Goal: Task Accomplishment & Management: Use online tool/utility

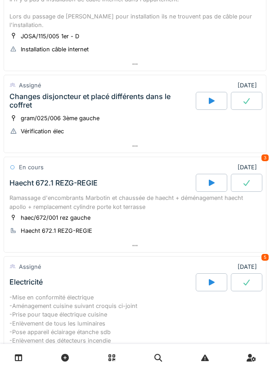
scroll to position [259, 0]
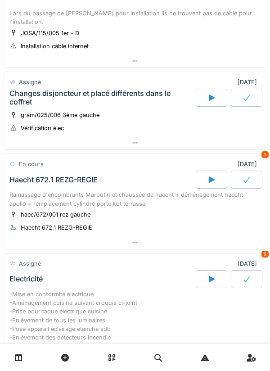
click at [208, 176] on icon at bounding box center [211, 179] width 9 height 7
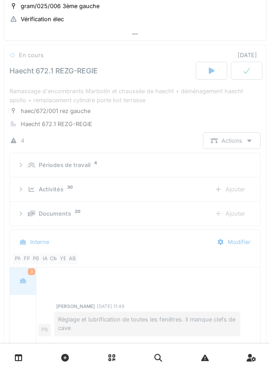
scroll to position [229, 0]
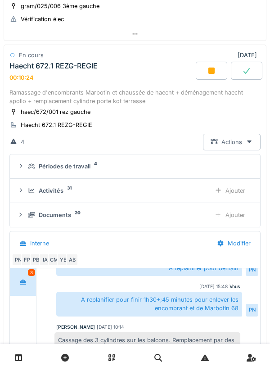
click at [119, 97] on div "Ramassage d'encombrants Marbotin et chaussée de haecht + déménagement haecht ap…" at bounding box center [134, 96] width 251 height 17
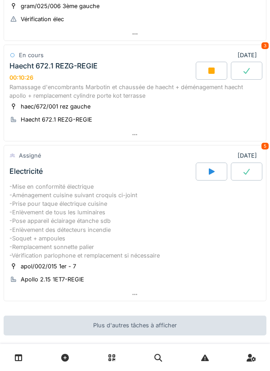
click at [106, 89] on div "Ramassage d'encombrants Marbotin et chaussée de haecht + déménagement haecht ap…" at bounding box center [134, 91] width 251 height 17
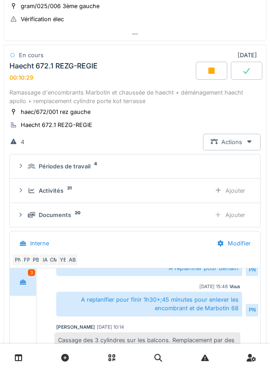
click at [236, 185] on div "Ajouter" at bounding box center [230, 190] width 46 height 17
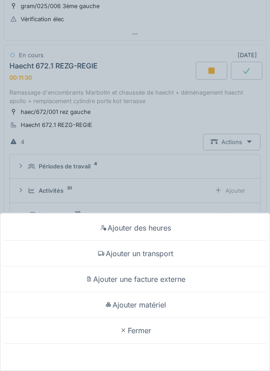
click at [162, 306] on div "Ajouter matériel" at bounding box center [135, 305] width 266 height 26
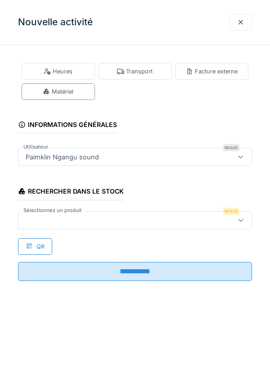
click at [35, 216] on div at bounding box center [120, 220] width 196 height 10
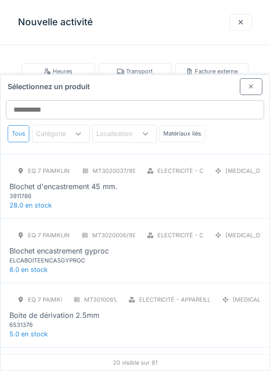
scroll to position [0, 0]
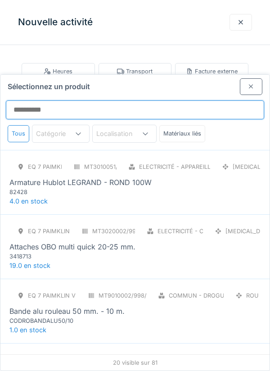
click at [28, 100] on input "Sélectionnez un produit" at bounding box center [135, 109] width 259 height 19
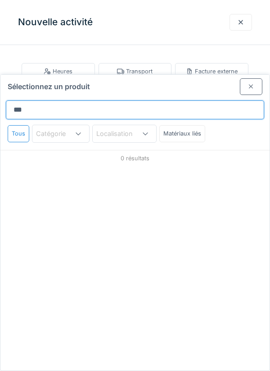
type input "****"
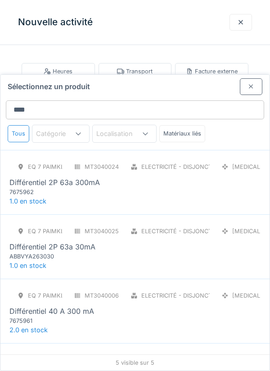
click at [55, 188] on div "7675962" at bounding box center [63, 192] width 108 height 9
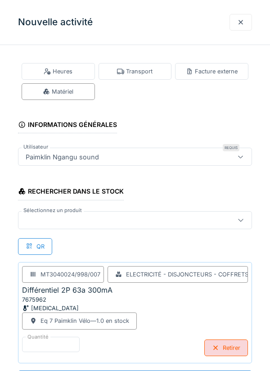
scroll to position [194, 0]
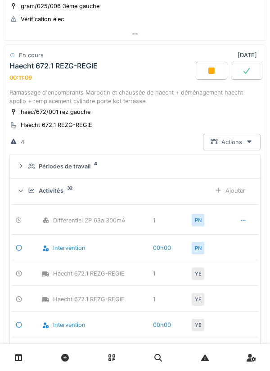
click at [227, 185] on div "Ajouter" at bounding box center [230, 190] width 46 height 17
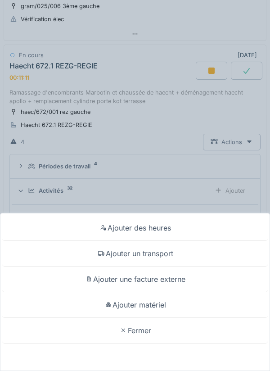
click at [156, 318] on div "Ajouter matériel" at bounding box center [135, 305] width 266 height 26
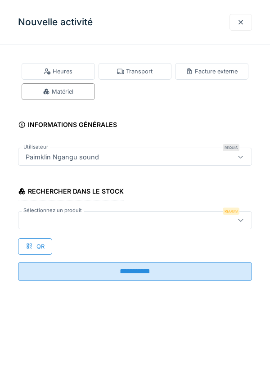
click at [54, 221] on div at bounding box center [120, 220] width 196 height 10
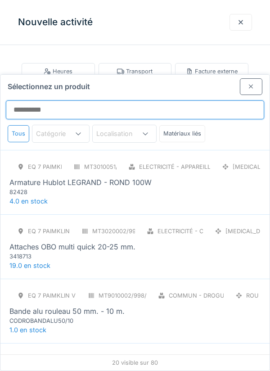
click at [43, 100] on input "Sélectionnez un produit" at bounding box center [135, 109] width 259 height 19
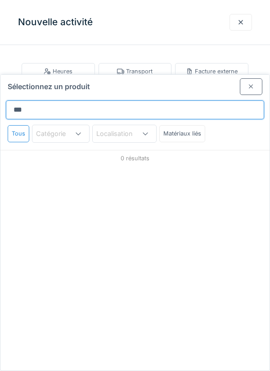
type input "****"
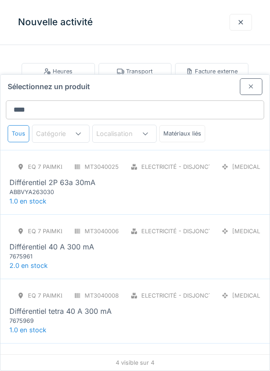
click at [66, 188] on div "ABBVYA263030" at bounding box center [63, 192] width 108 height 9
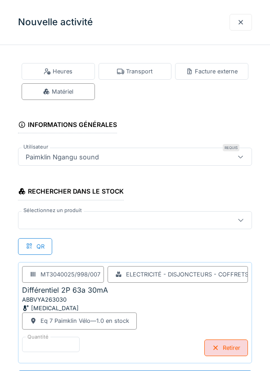
scroll to position [194, 0]
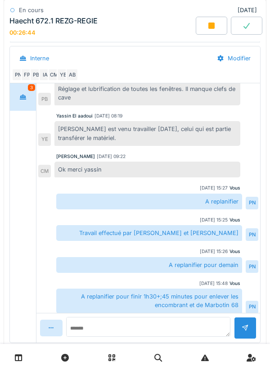
scroll to position [46, 0]
click at [22, 355] on icon at bounding box center [19, 358] width 8 height 8
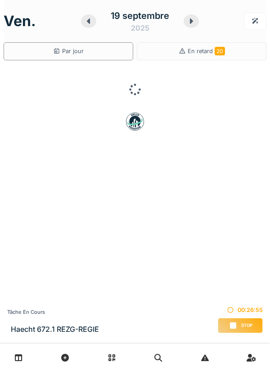
click at [19, 354] on icon at bounding box center [19, 358] width 8 height 8
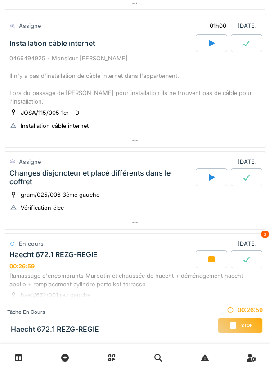
scroll to position [186, 0]
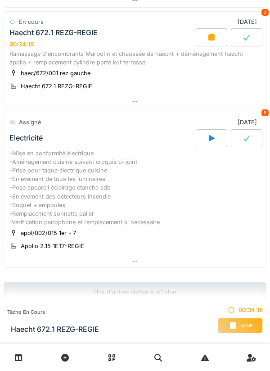
scroll to position [401, 0]
click at [199, 79] on div "haec/672/001 rez gauche Haecht 672.1 REZG-REGIE" at bounding box center [134, 79] width 251 height 23
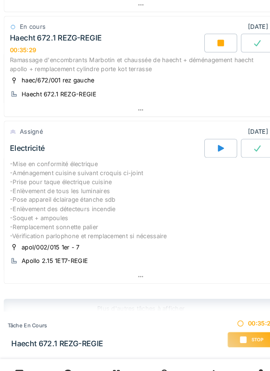
scroll to position [351, 0]
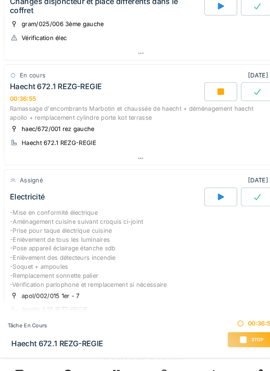
click at [254, 18] on div "gram/025/006 3ème gauche Vérification élec" at bounding box center [134, 29] width 251 height 23
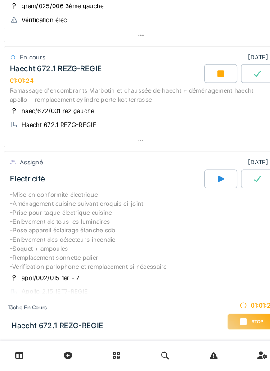
scroll to position [0, 0]
click at [23, 368] on link at bounding box center [18, 357] width 23 height 21
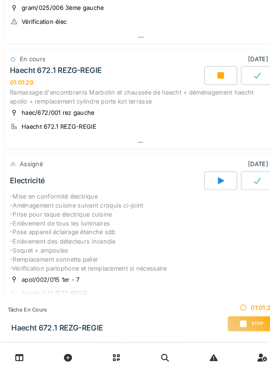
click at [23, 354] on link at bounding box center [18, 357] width 23 height 21
click at [28, 355] on link at bounding box center [18, 357] width 23 height 21
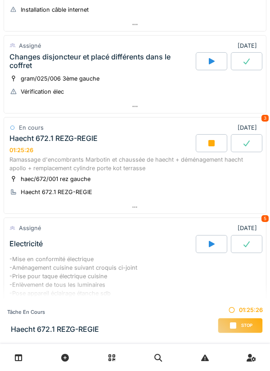
scroll to position [296, 0]
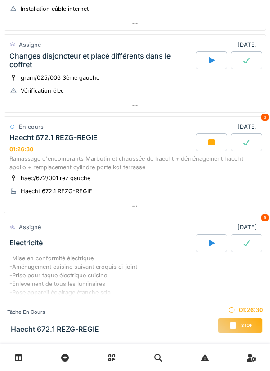
click at [109, 154] on div "Ramassage d'encombrants Marbotin et chaussée de haecht + déménagement haecht ap…" at bounding box center [134, 162] width 251 height 17
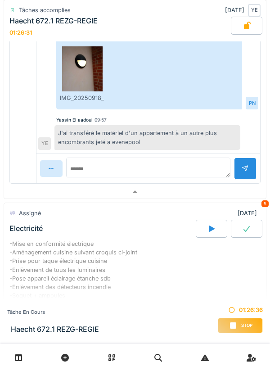
scroll to position [691, 0]
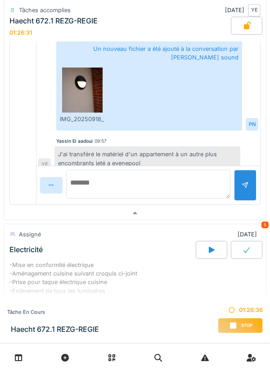
click at [79, 179] on textarea at bounding box center [148, 184] width 164 height 29
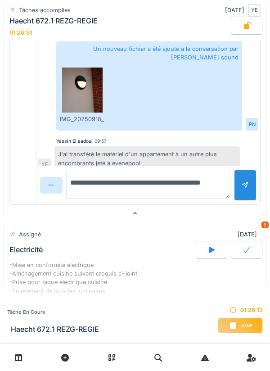
type textarea "**********"
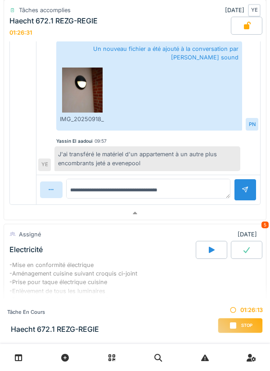
click at [242, 179] on div at bounding box center [245, 190] width 23 height 22
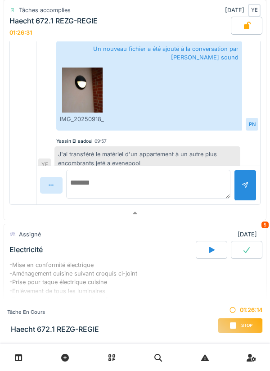
click at [86, 182] on textarea at bounding box center [148, 184] width 164 height 29
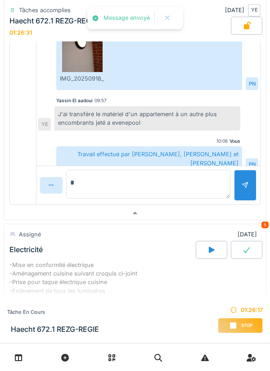
scroll to position [229, 0]
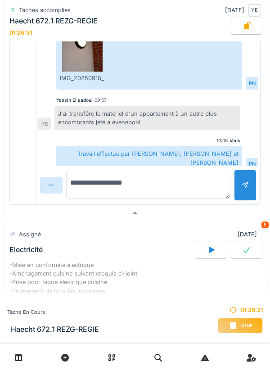
type textarea "**********"
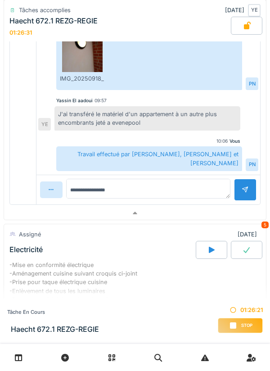
click at [241, 179] on div at bounding box center [245, 190] width 23 height 22
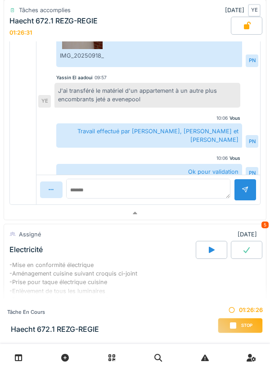
click at [235, 325] on icon at bounding box center [233, 325] width 6 height 6
click at [227, 323] on div "Stop" at bounding box center [240, 325] width 45 height 15
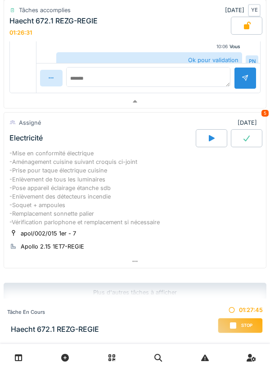
click at [233, 318] on div "Stop" at bounding box center [240, 325] width 45 height 15
click at [118, 17] on div "La tâche a déjà été terminée" at bounding box center [127, 18] width 76 height 8
click at [146, 18] on div "La tâche a déjà été terminée" at bounding box center [127, 18] width 76 height 8
click at [180, 18] on div at bounding box center [182, 18] width 7 height 8
